Goal: Task Accomplishment & Management: Manage account settings

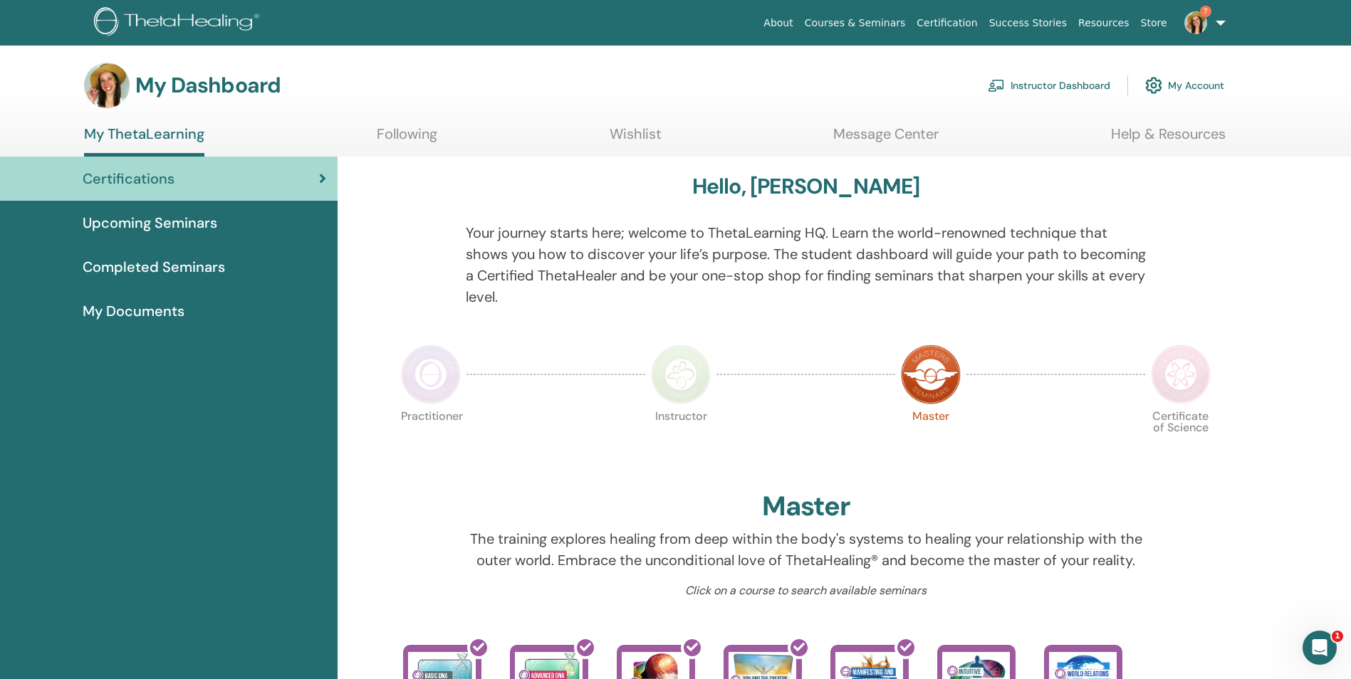
click at [1052, 83] on link "Instructor Dashboard" at bounding box center [1049, 85] width 122 height 31
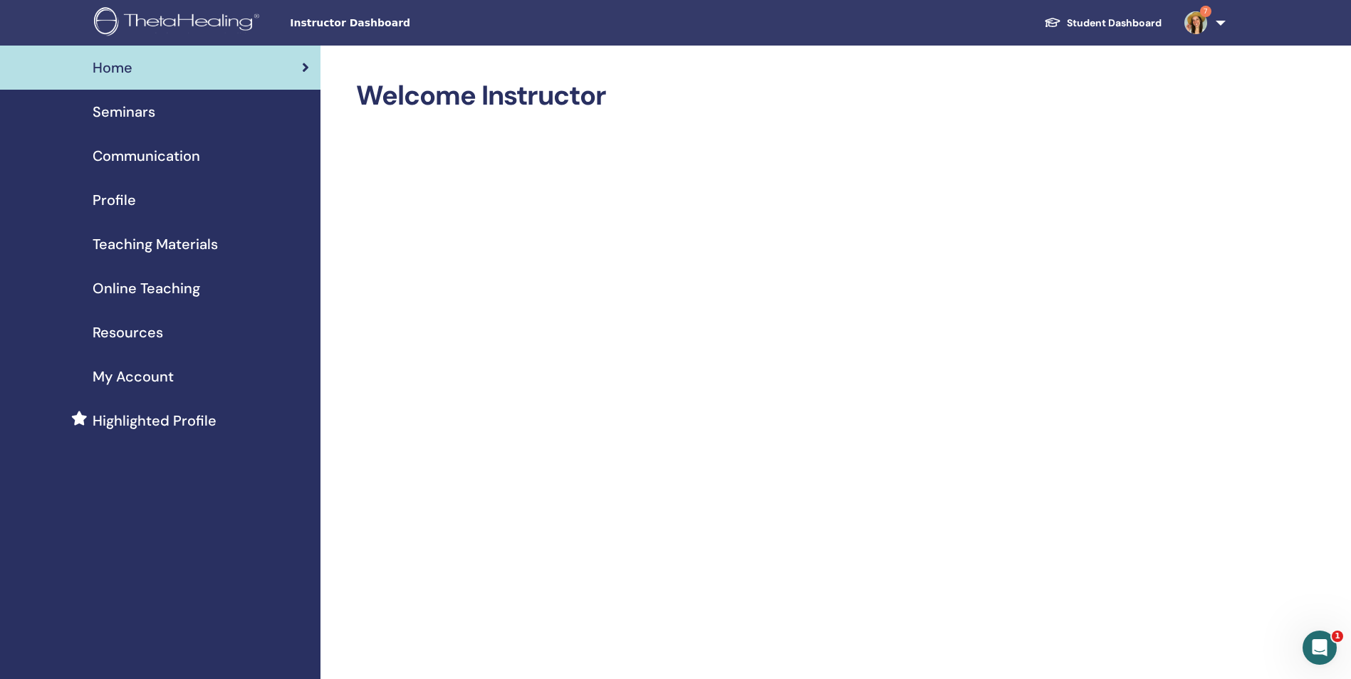
click at [136, 111] on span "Seminars" at bounding box center [124, 111] width 63 height 21
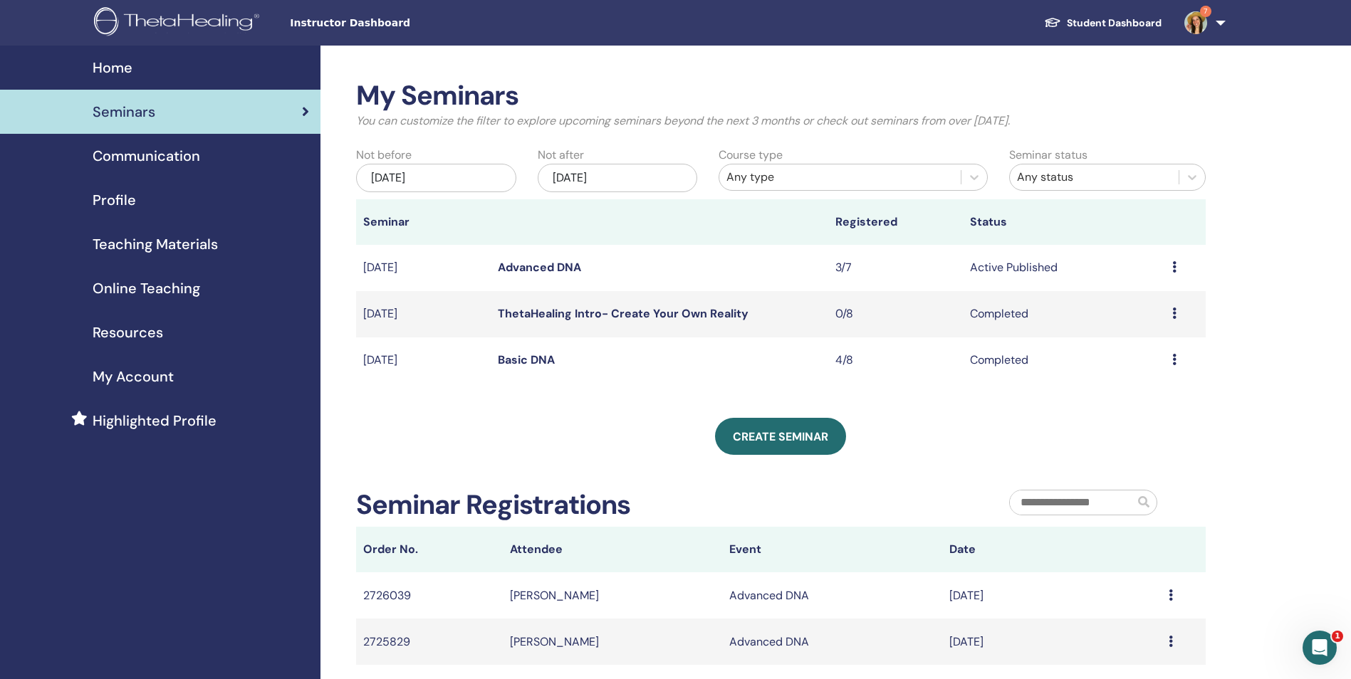
click at [563, 263] on link "Advanced DNA" at bounding box center [539, 267] width 83 height 15
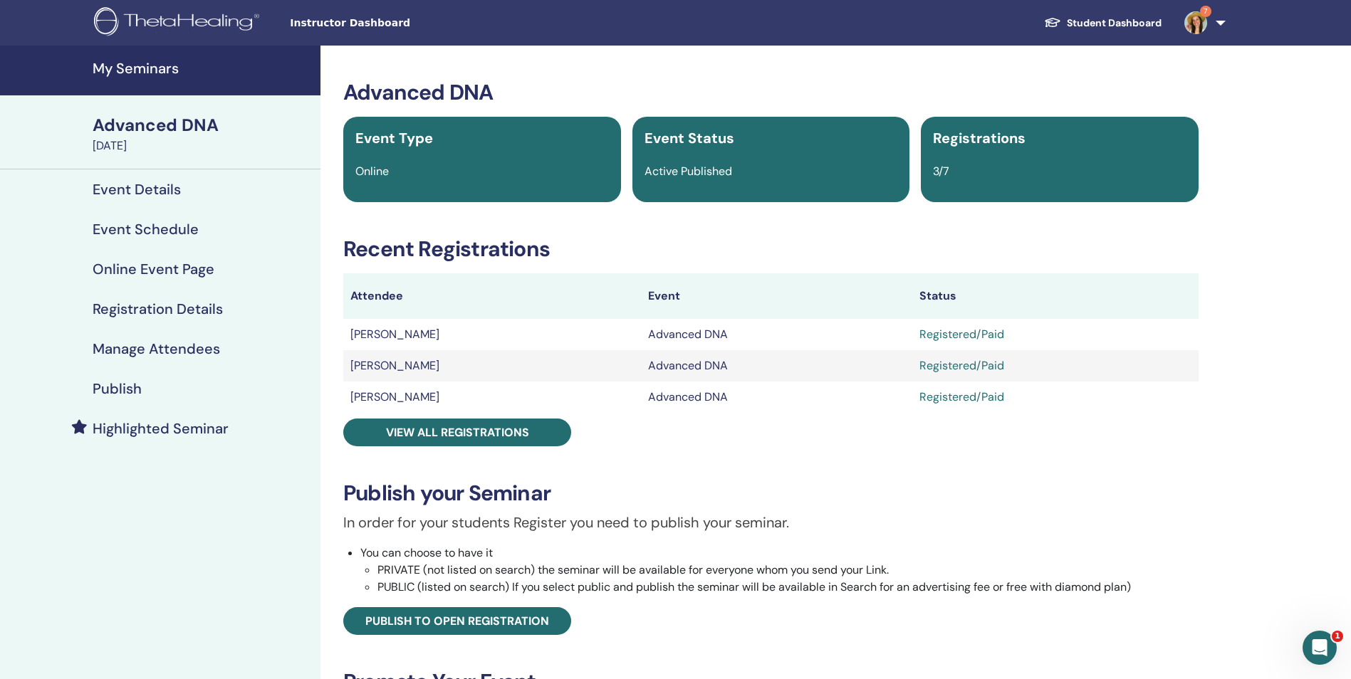
click at [147, 199] on link "Event Details" at bounding box center [160, 189] width 320 height 40
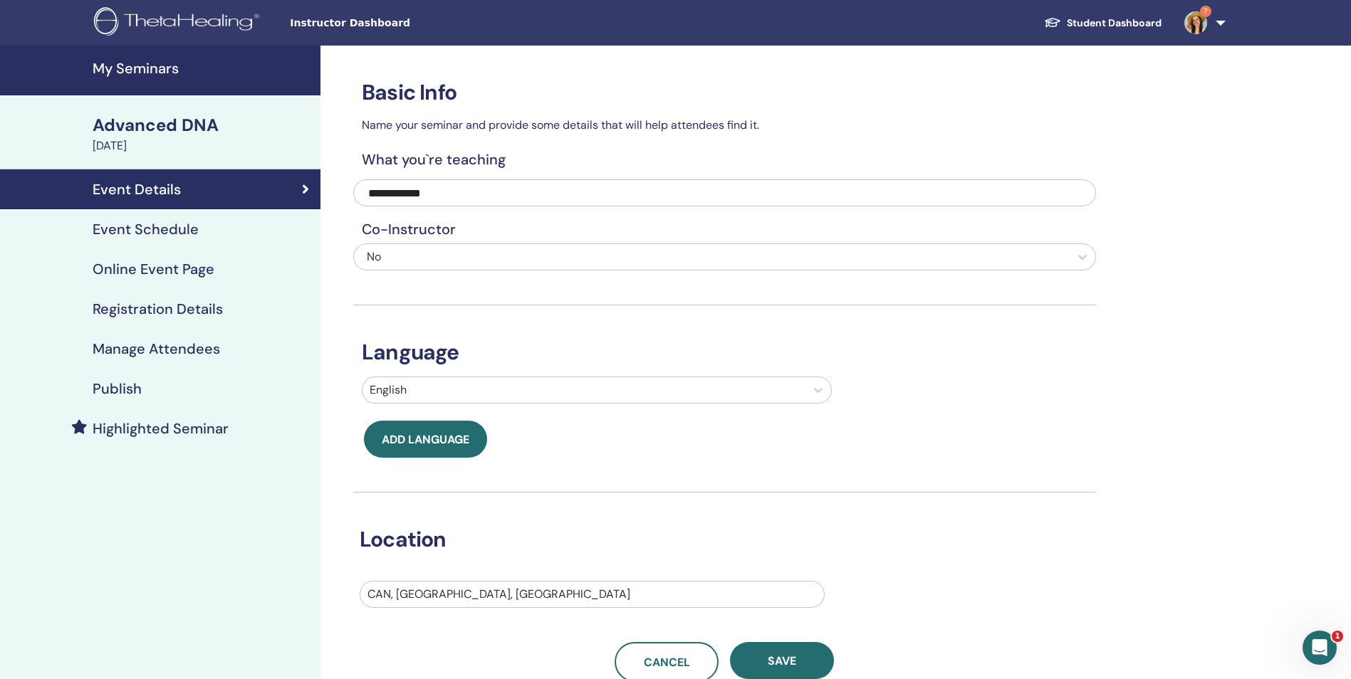
click at [167, 302] on h4 "Registration Details" at bounding box center [158, 308] width 130 height 17
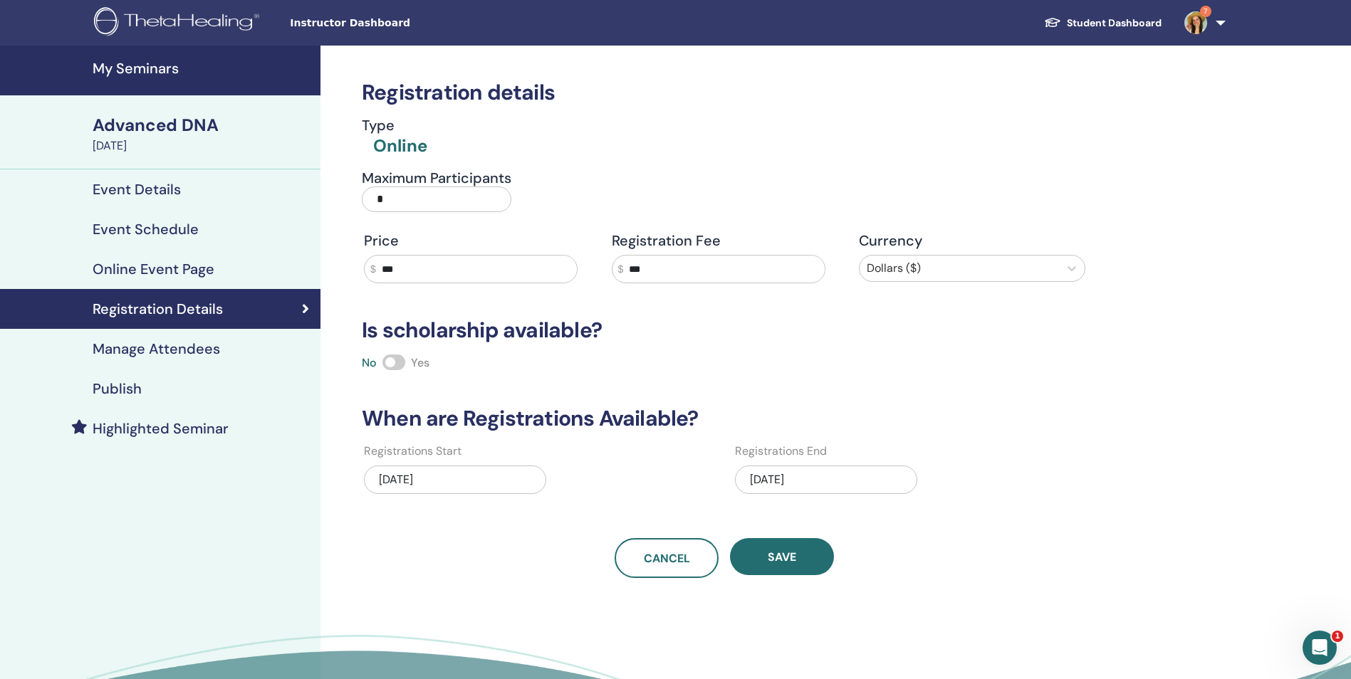
click at [109, 394] on h4 "Publish" at bounding box center [117, 388] width 49 height 17
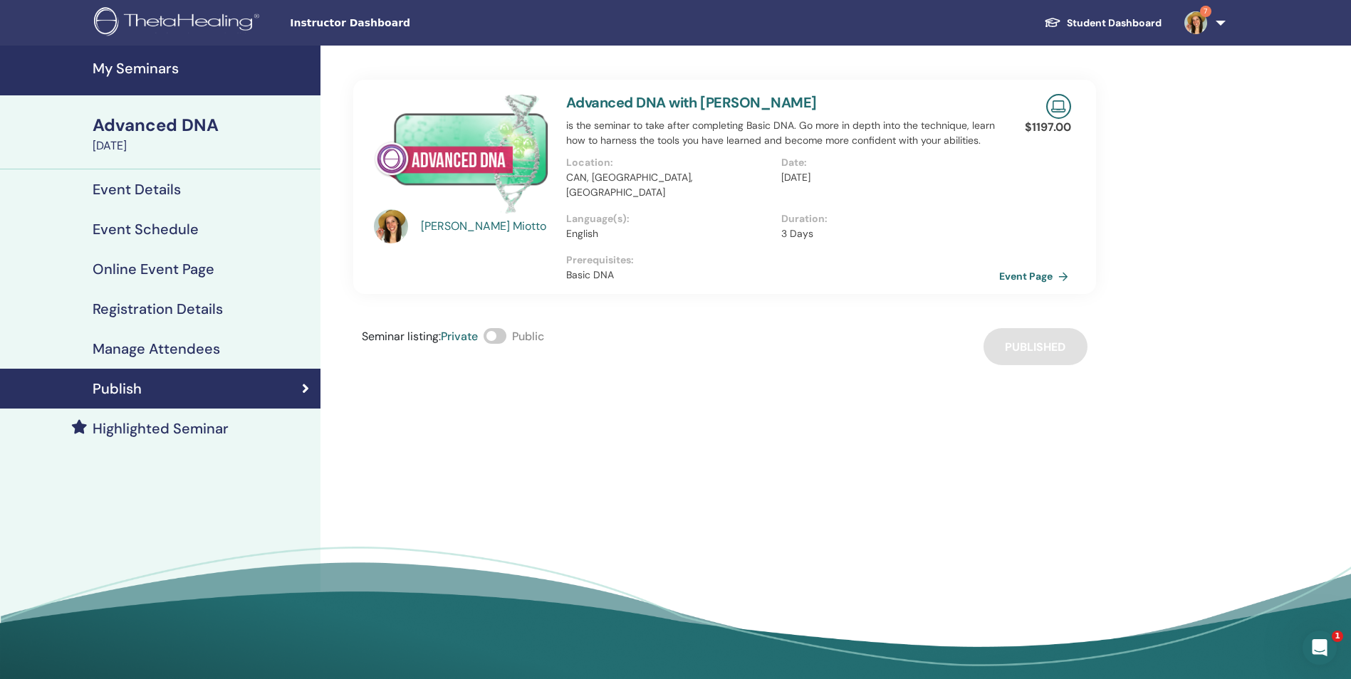
click at [1038, 266] on link "Event Page" at bounding box center [1036, 276] width 75 height 21
click at [498, 310] on div "Emily Miotto Advanced DNA with Emily Miotto is the seminar to take after comple…" at bounding box center [724, 206] width 743 height 320
click at [501, 328] on span at bounding box center [494, 336] width 23 height 16
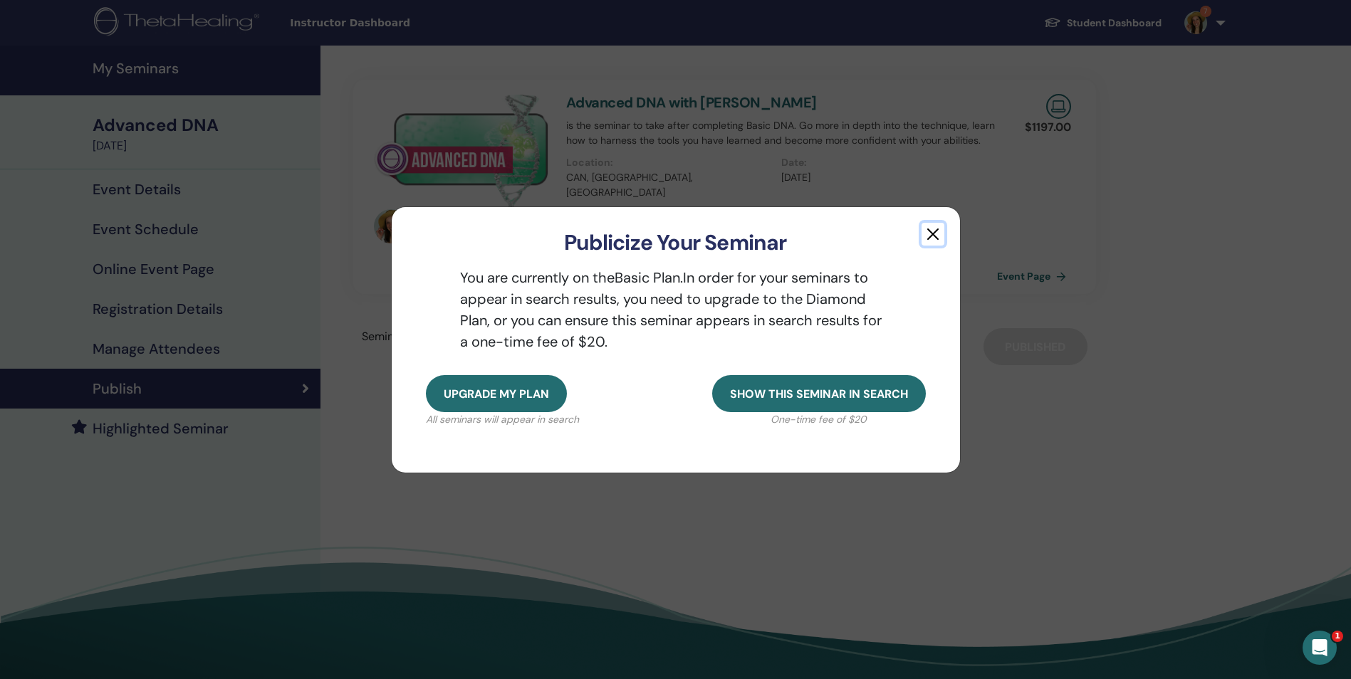
click at [938, 235] on button "button" at bounding box center [932, 234] width 23 height 23
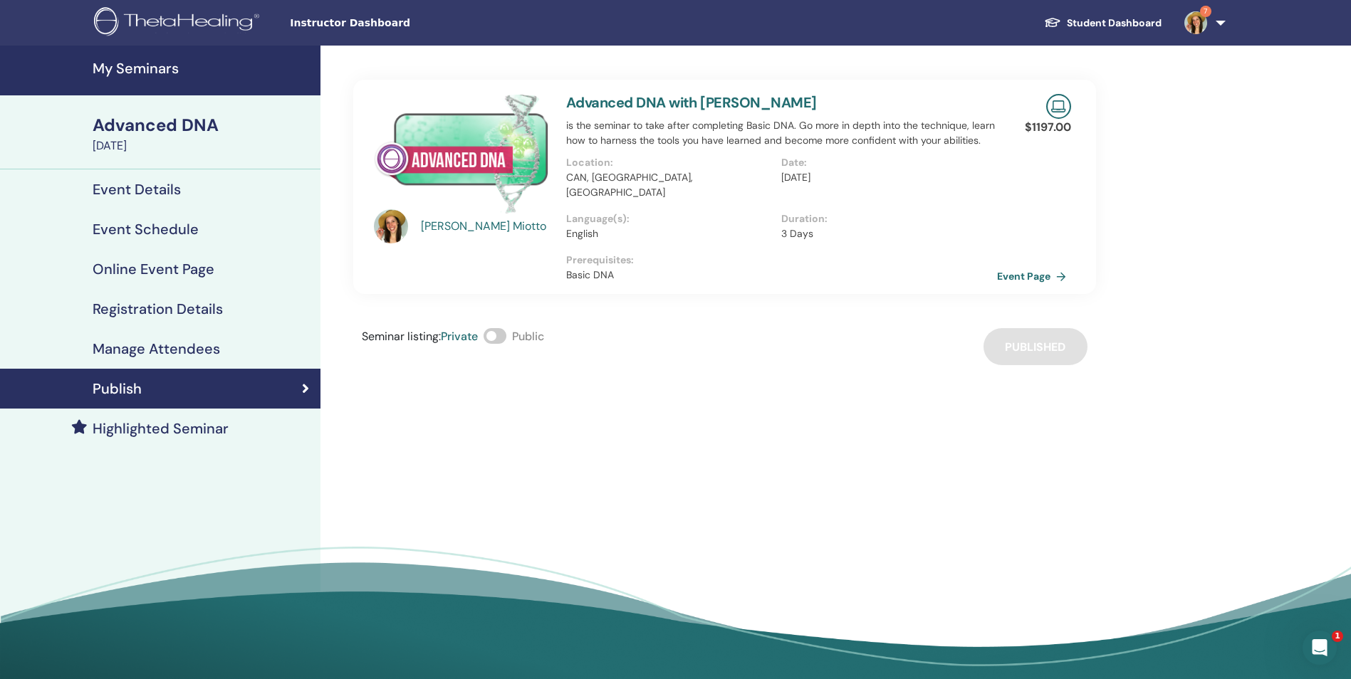
click at [1025, 333] on div "Seminar listing : Private Public Published" at bounding box center [724, 346] width 743 height 37
click at [1033, 266] on link "Event Page" at bounding box center [1036, 276] width 75 height 21
